Goal: Task Accomplishment & Management: Manage account settings

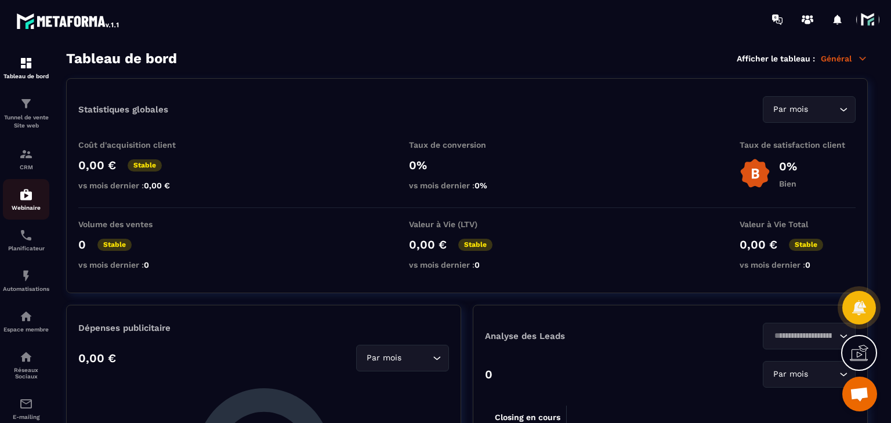
click at [18, 209] on p "Webinaire" at bounding box center [26, 208] width 46 height 6
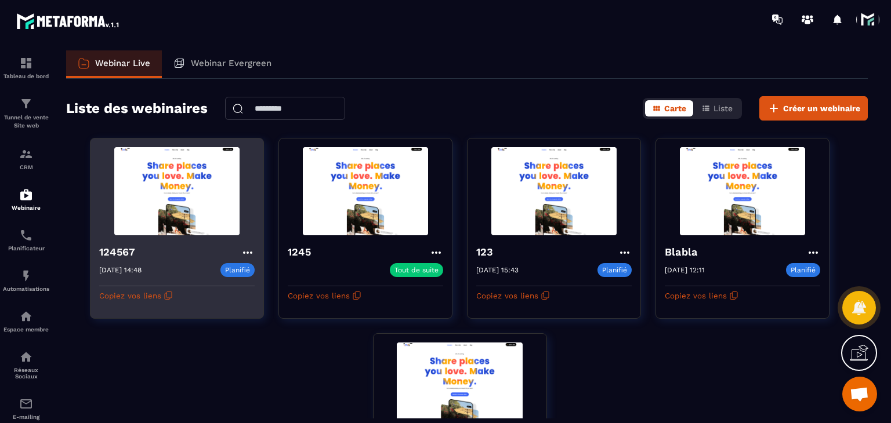
click at [111, 256] on h4 "124567" at bounding box center [120, 252] width 42 height 16
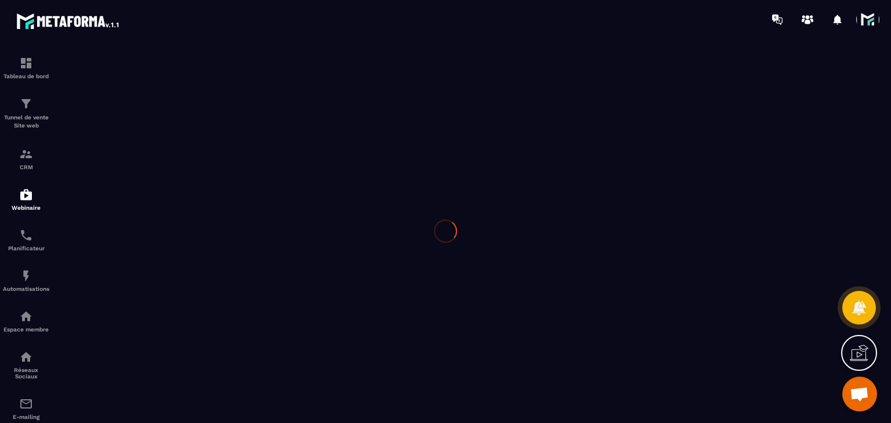
type input "******"
type textarea "*"
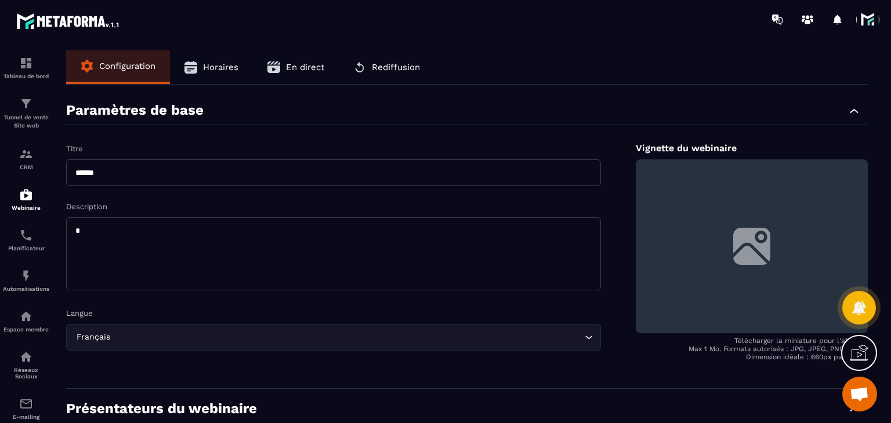
click at [198, 77] on button "Horaires" at bounding box center [211, 67] width 83 height 34
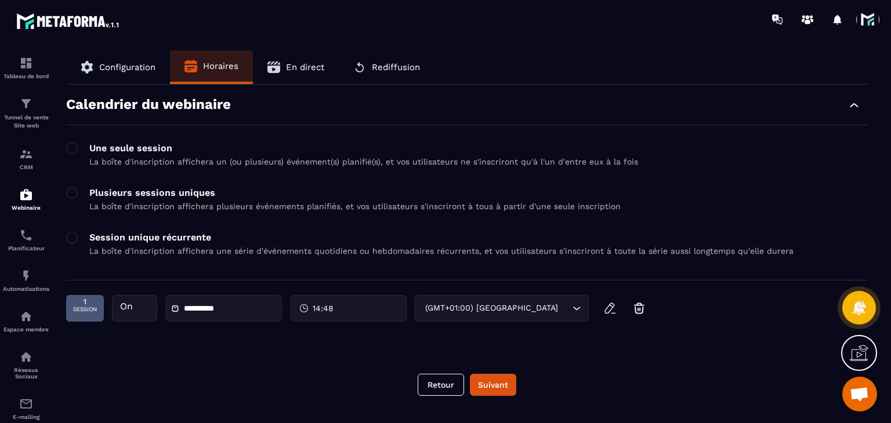
click at [115, 73] on button "Configuration" at bounding box center [118, 67] width 104 height 34
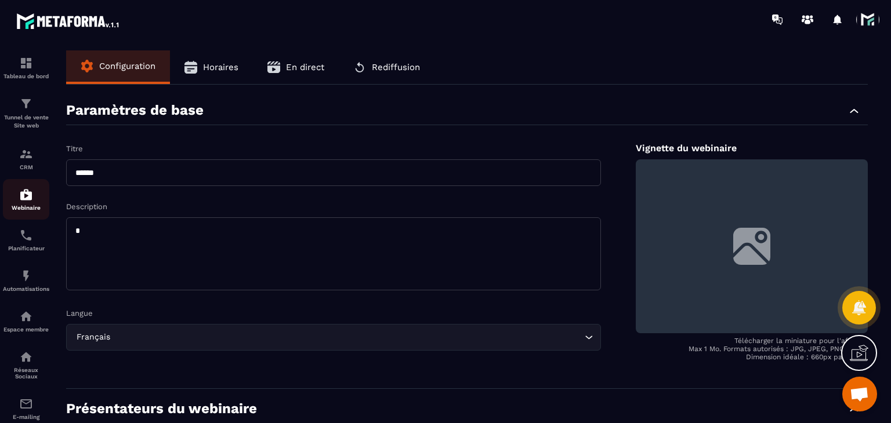
click at [21, 206] on p "Webinaire" at bounding box center [26, 208] width 46 height 6
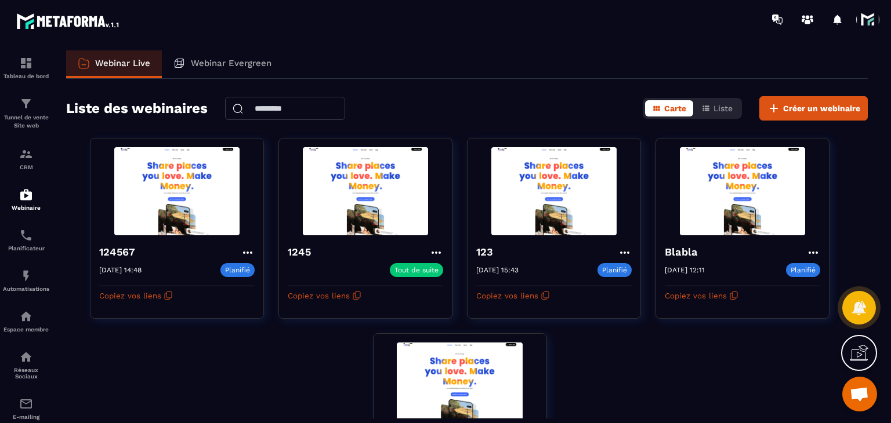
click at [807, 121] on div "Webinar Live Webinar Evergreen Liste des webinaires Carte Liste Créer un webina…" at bounding box center [467, 234] width 825 height 368
click at [805, 103] on span "Créer un webinaire" at bounding box center [821, 109] width 77 height 12
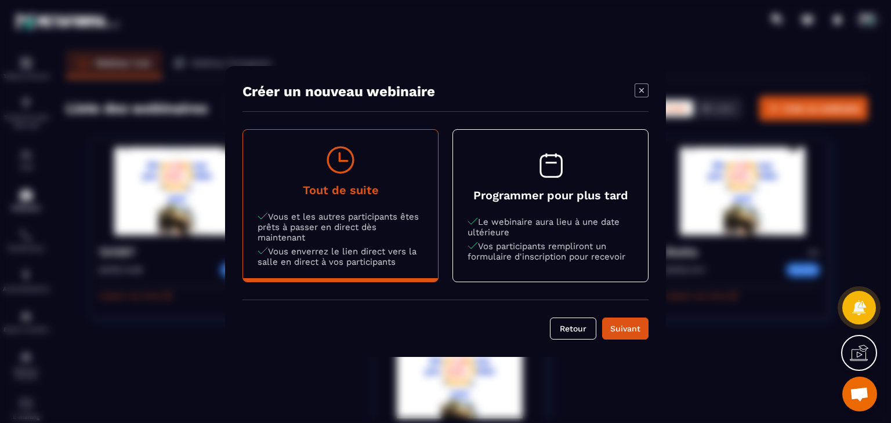
click at [552, 233] on p "Le webinaire aura lieu à une date ultérieure" at bounding box center [551, 227] width 166 height 21
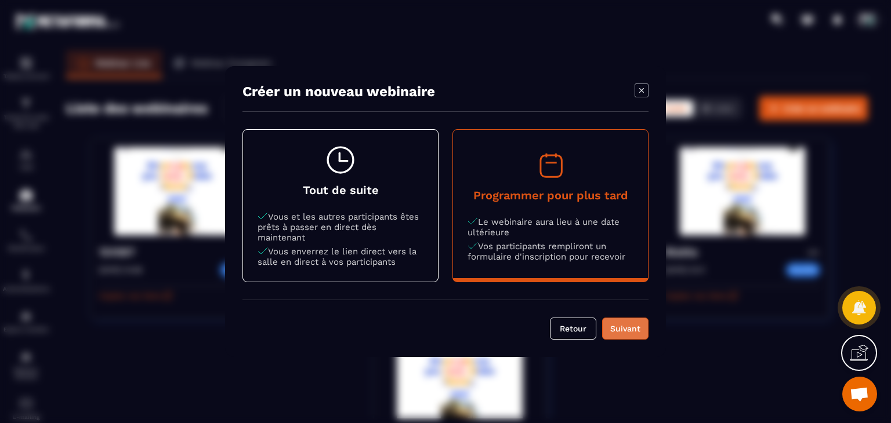
click at [632, 336] on button "Suivant" at bounding box center [625, 329] width 46 height 22
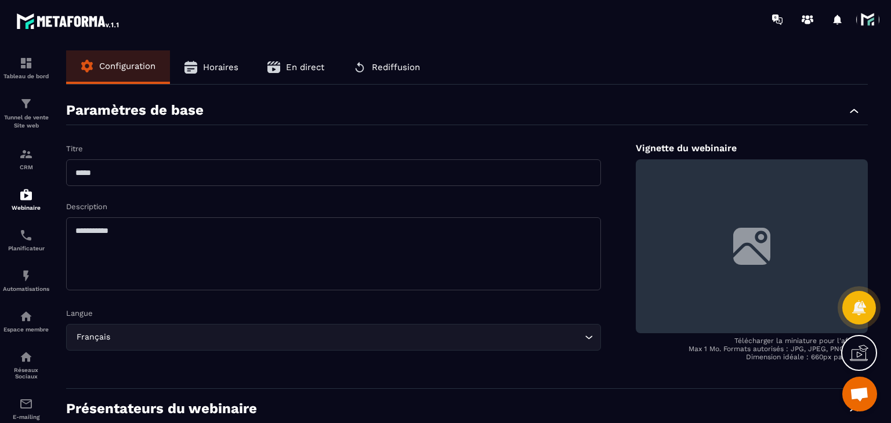
click at [147, 180] on input "text" at bounding box center [333, 173] width 535 height 27
type input "********"
click at [256, 239] on textarea at bounding box center [333, 254] width 535 height 73
type textarea "*"
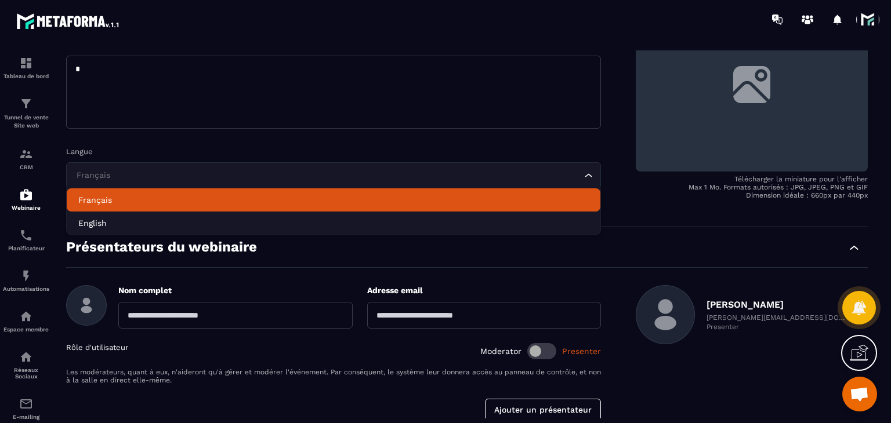
scroll to position [232, 0]
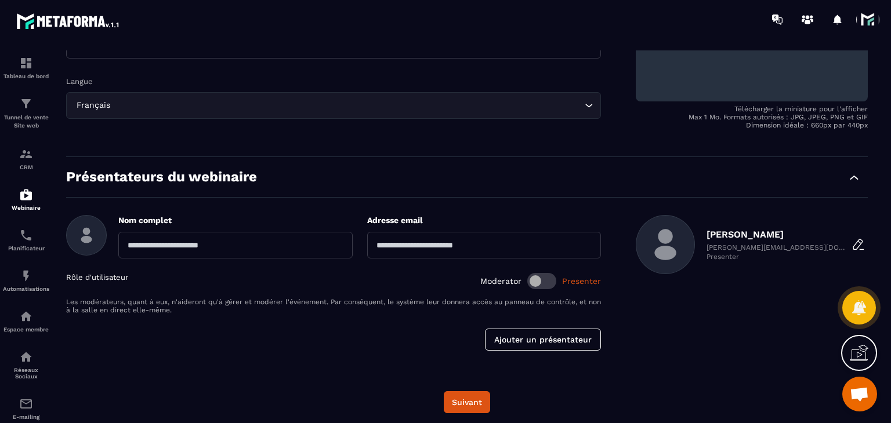
click at [235, 191] on div "Présentateurs du webinaire" at bounding box center [467, 183] width 802 height 29
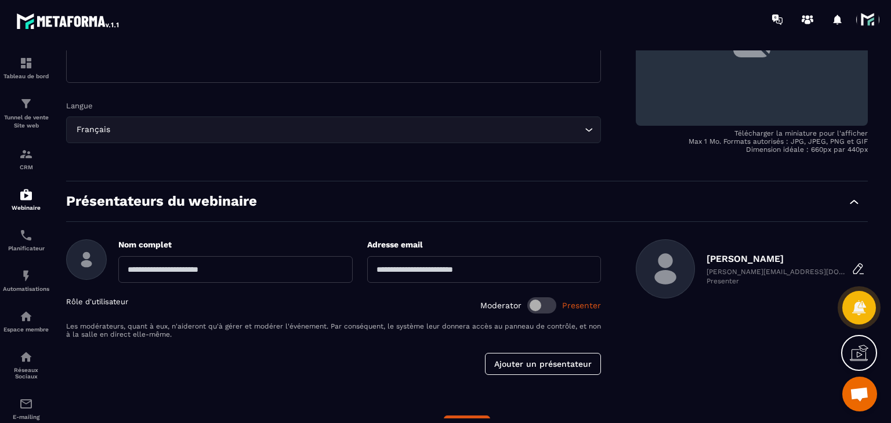
scroll to position [238, 0]
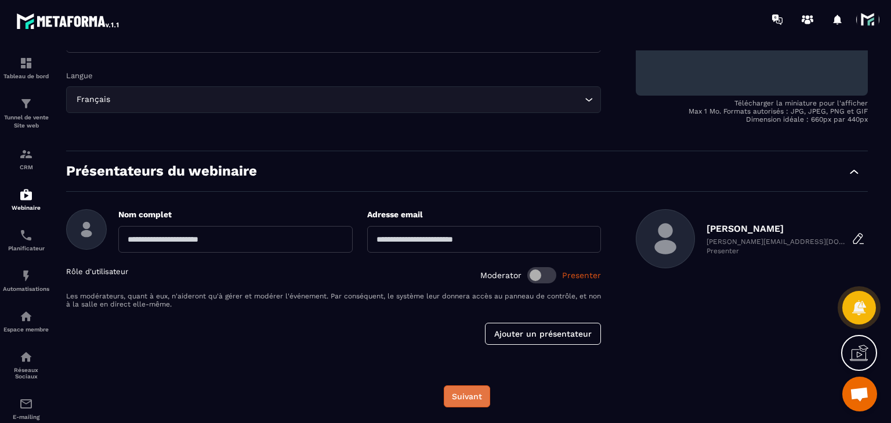
click at [464, 400] on button "Suivant" at bounding box center [467, 397] width 46 height 22
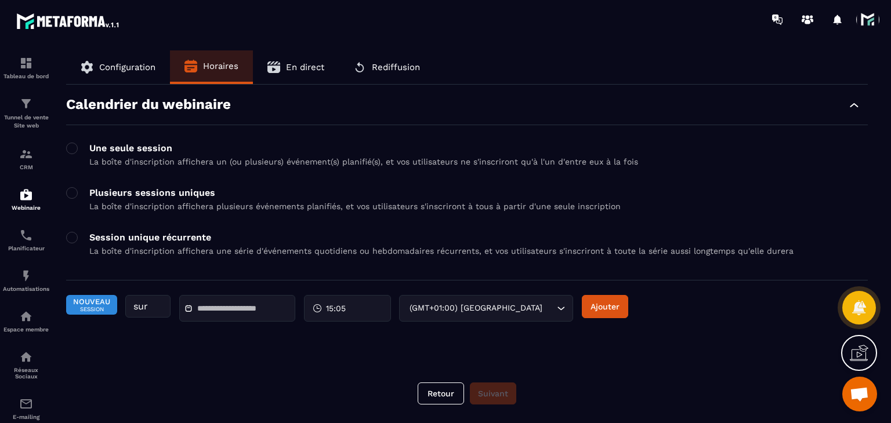
click at [588, 321] on div "Nouveau Session sur 15:05 (GMT+01:00) Paris Loading... Ajouter" at bounding box center [467, 314] width 802 height 38
click at [599, 314] on button "Ajouter" at bounding box center [605, 306] width 46 height 23
click at [237, 314] on input "text" at bounding box center [238, 309] width 81 height 9
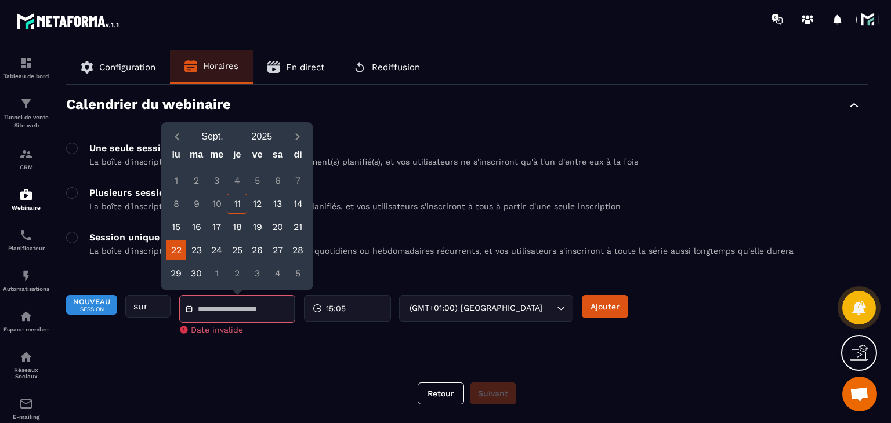
click at [182, 253] on div "22" at bounding box center [176, 250] width 20 height 20
type input "**********"
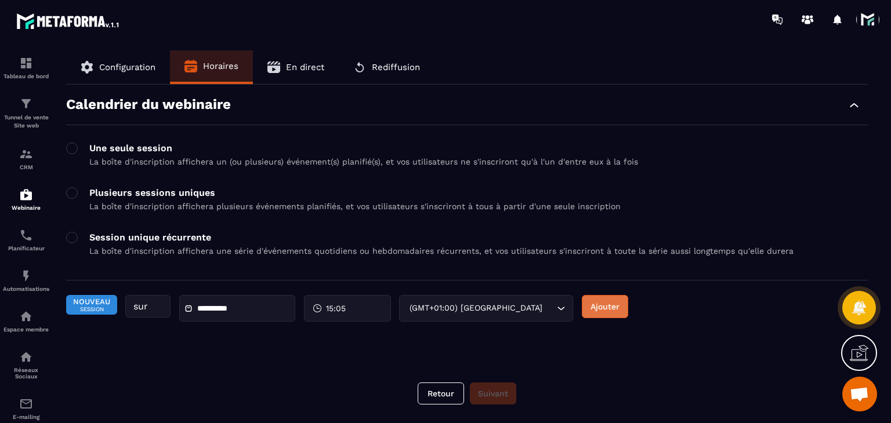
click at [611, 304] on button "Ajouter" at bounding box center [605, 306] width 46 height 23
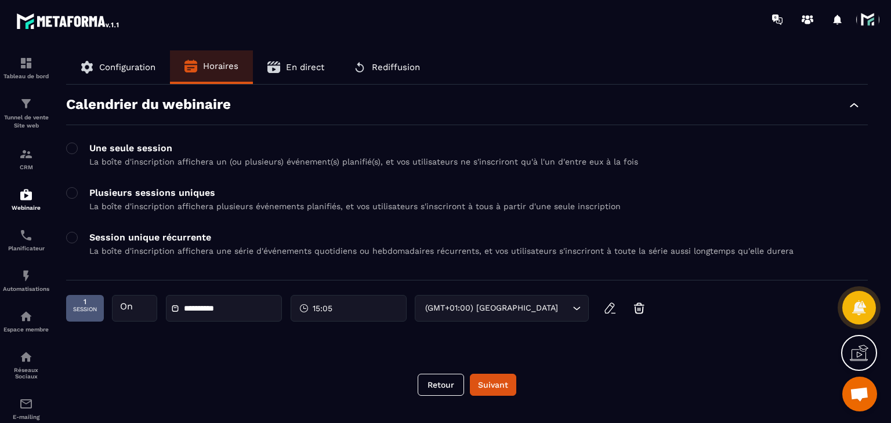
click at [451, 386] on button "Retour" at bounding box center [441, 385] width 46 height 22
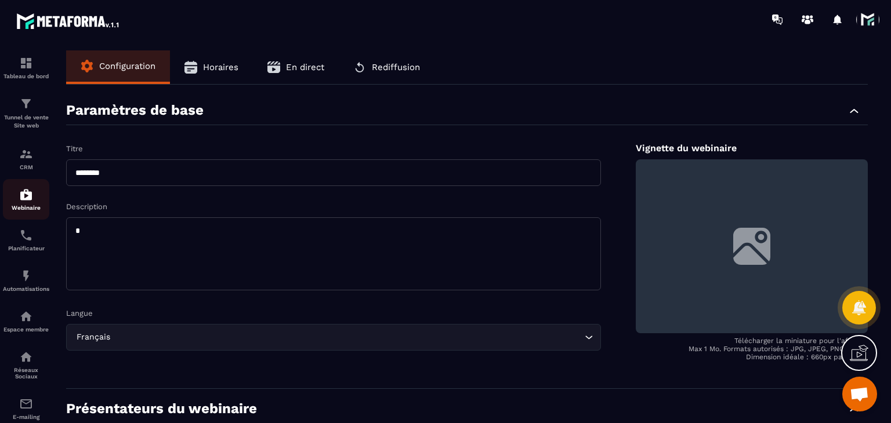
click at [31, 204] on div "Webinaire" at bounding box center [26, 199] width 46 height 23
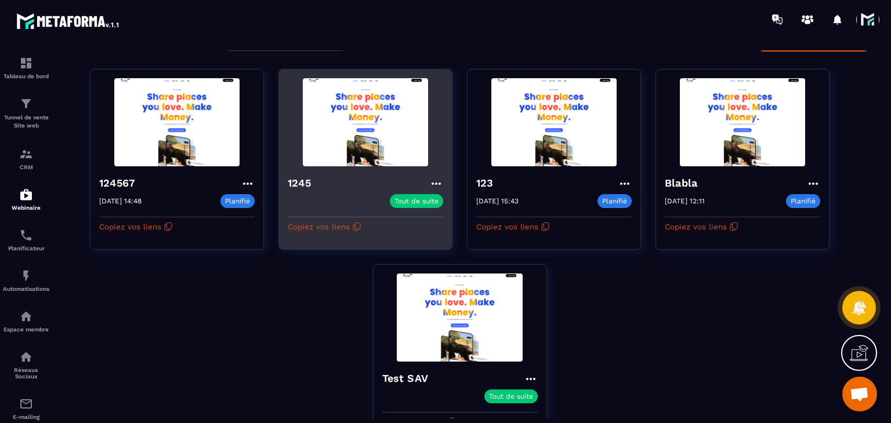
scroll to position [116, 0]
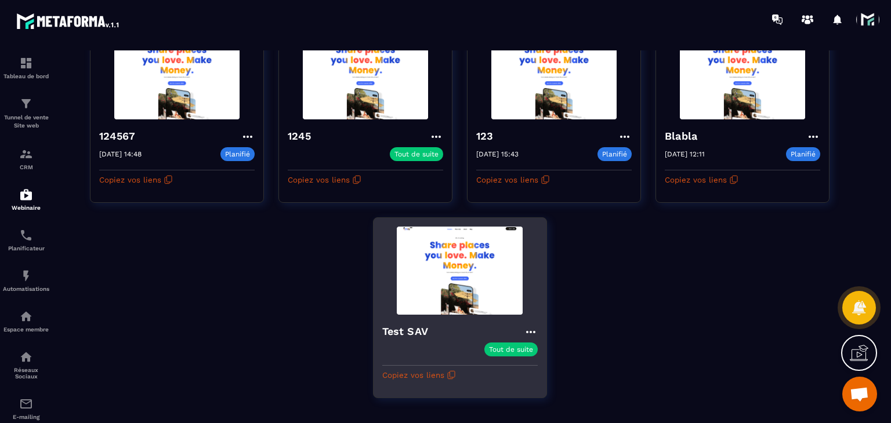
click at [528, 332] on icon at bounding box center [530, 332] width 9 height 2
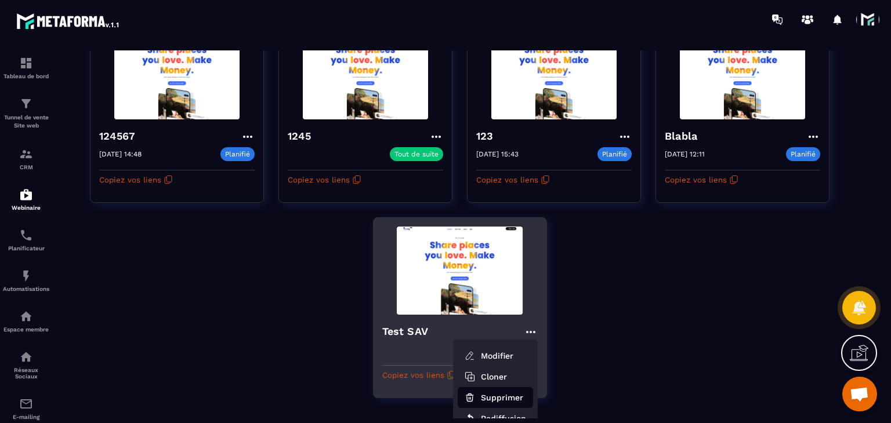
click at [503, 401] on button "Supprimer" at bounding box center [495, 397] width 75 height 21
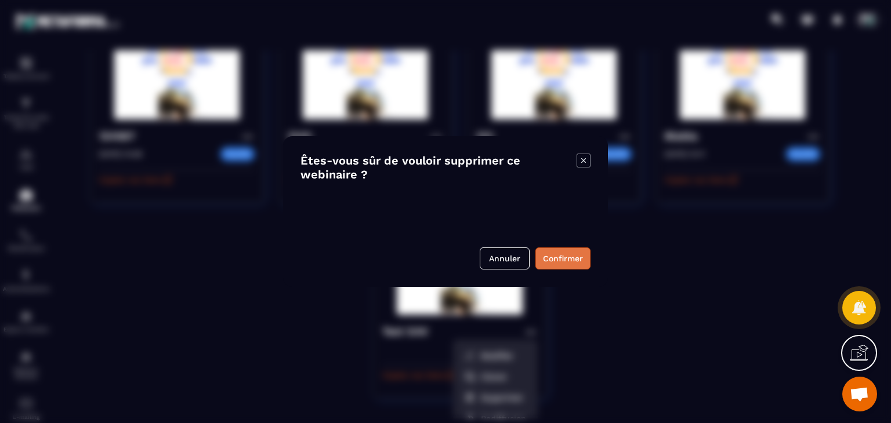
click at [546, 269] on button "Confirmer" at bounding box center [562, 259] width 55 height 22
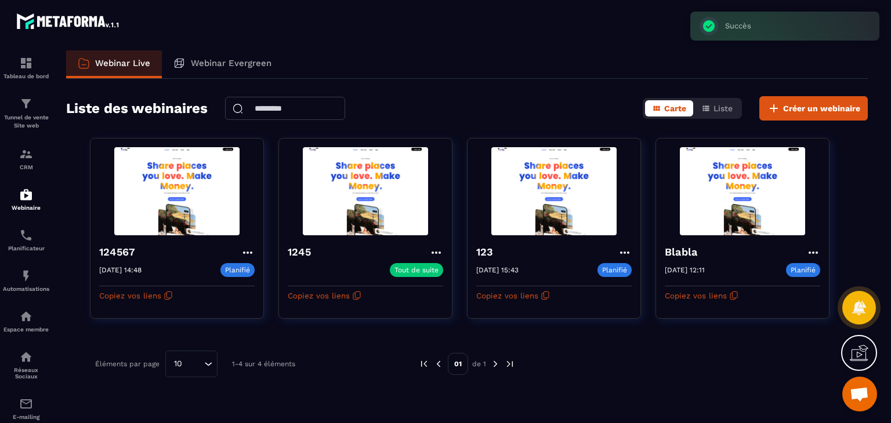
scroll to position [0, 0]
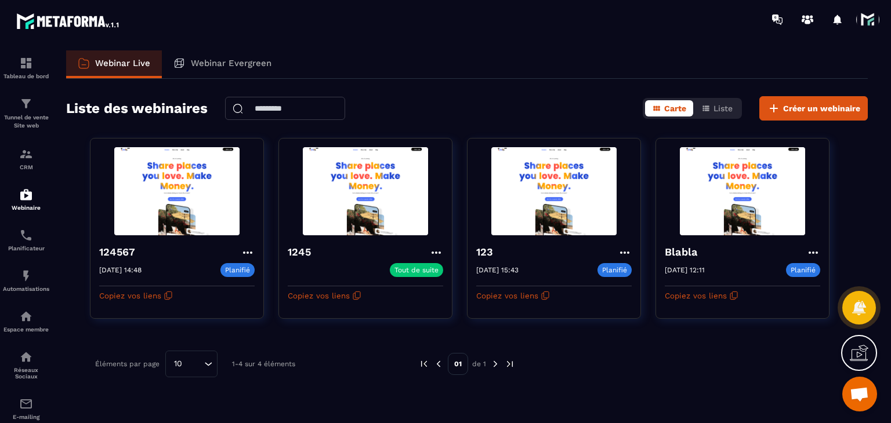
click at [824, 12] on div at bounding box center [825, 19] width 119 height 23
click at [838, 17] on icon at bounding box center [838, 20] width 8 height 10
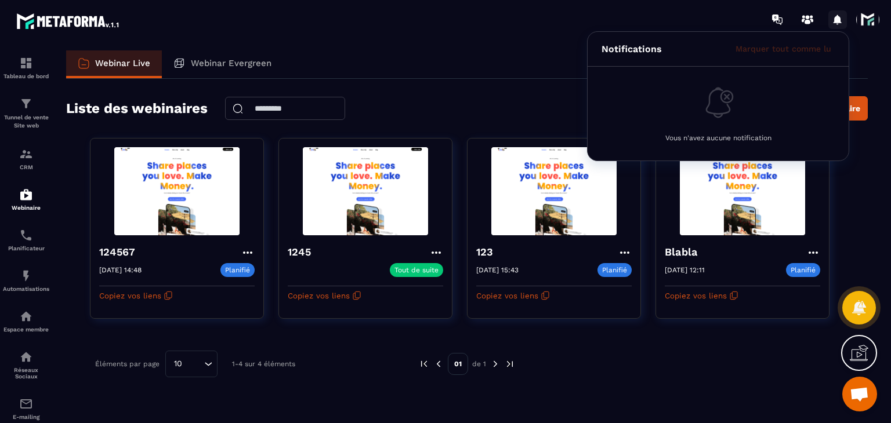
click at [838, 17] on icon at bounding box center [838, 20] width 8 height 10
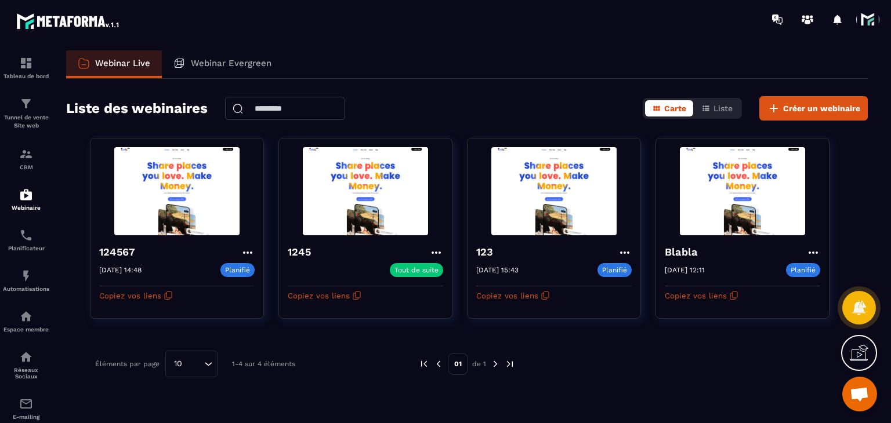
click at [871, 19] on span at bounding box center [867, 19] width 23 height 23
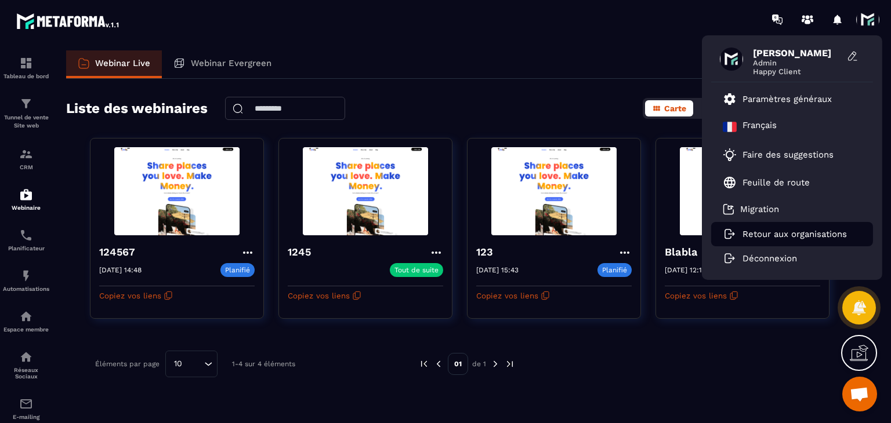
click at [773, 231] on p "Retour aux organisations" at bounding box center [794, 234] width 104 height 10
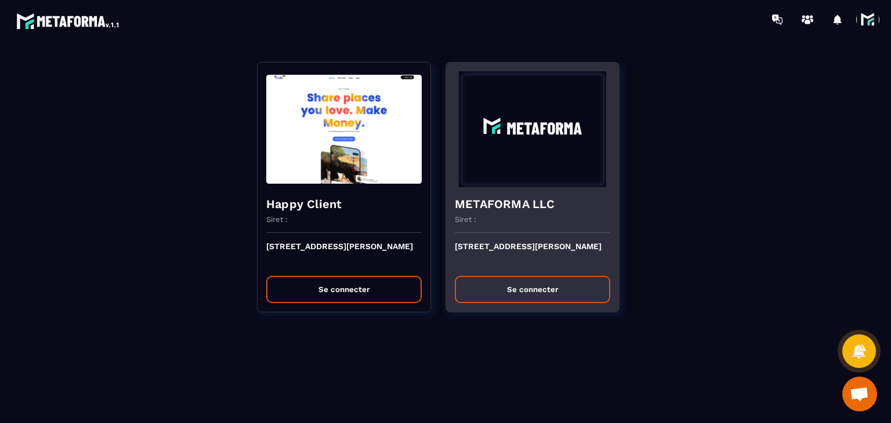
click at [491, 280] on button "Se connecter" at bounding box center [532, 289] width 155 height 27
